Goal: Information Seeking & Learning: Learn about a topic

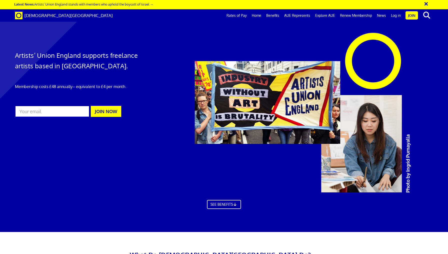
scroll to position [0, 7]
click at [395, 16] on link "Log in" at bounding box center [396, 15] width 15 height 13
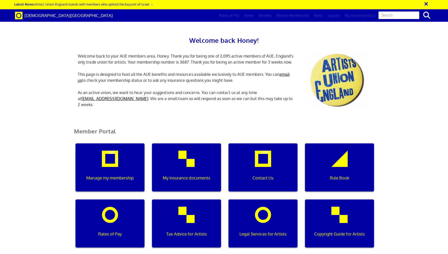
click at [411, 17] on input "text" at bounding box center [399, 15] width 42 height 9
type input "liability"
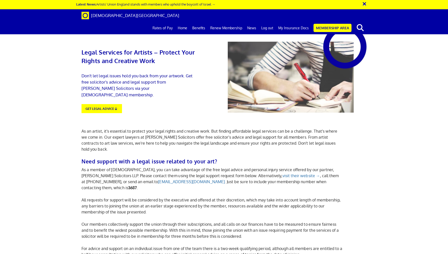
scroll to position [263, 0]
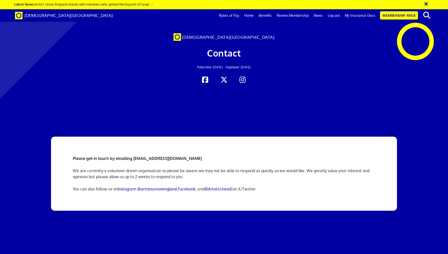
scroll to position [63, 0]
click at [257, 168] on p "We are currently a volunteer driven organisation so please be aware we may not …" at bounding box center [224, 174] width 303 height 12
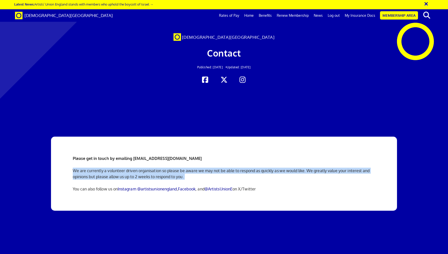
click at [238, 168] on p "We are currently a volunteer driven organisation so please be aware we may not …" at bounding box center [224, 174] width 303 height 12
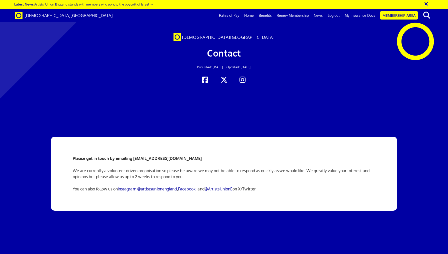
scroll to position [324, 0]
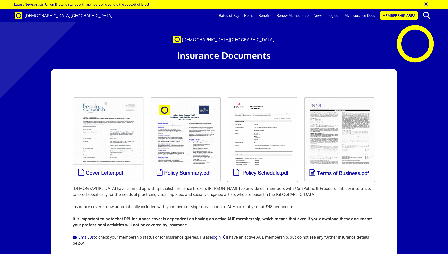
scroll to position [47, 0]
